Goal: Information Seeking & Learning: Learn about a topic

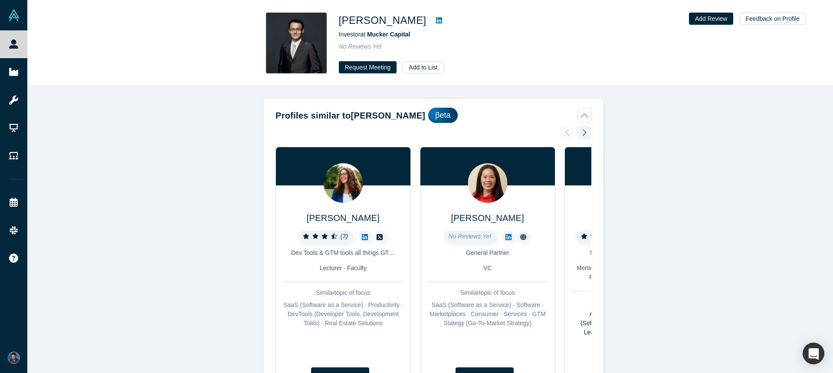
click at [432, 20] on link at bounding box center [438, 20] width 13 height 10
